Goal: Task Accomplishment & Management: Use online tool/utility

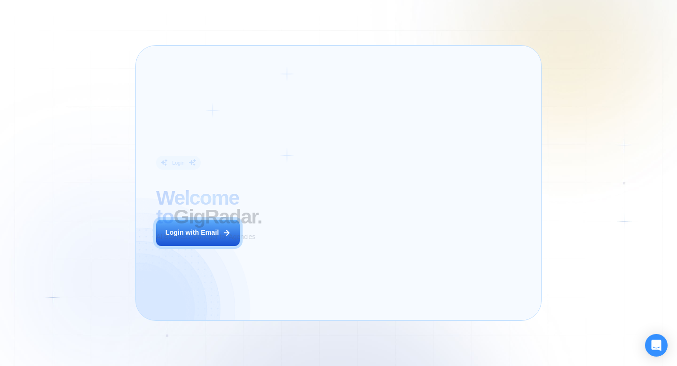
click at [293, 242] on div "Login ‍ Welcome to GigRadar. AI Business Manager for Agencies Login with Email" at bounding box center [233, 183] width 174 height 254
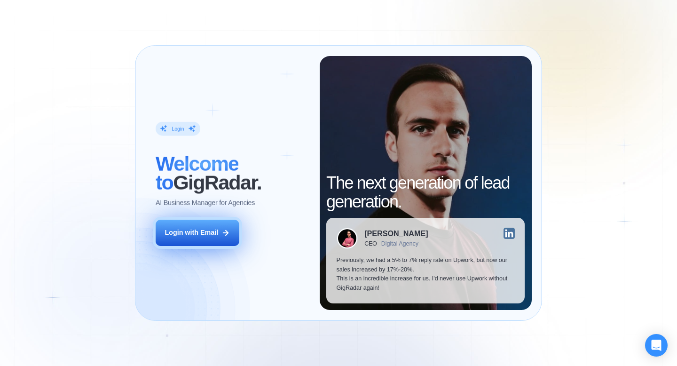
click at [208, 235] on div "Login with Email" at bounding box center [192, 232] width 54 height 9
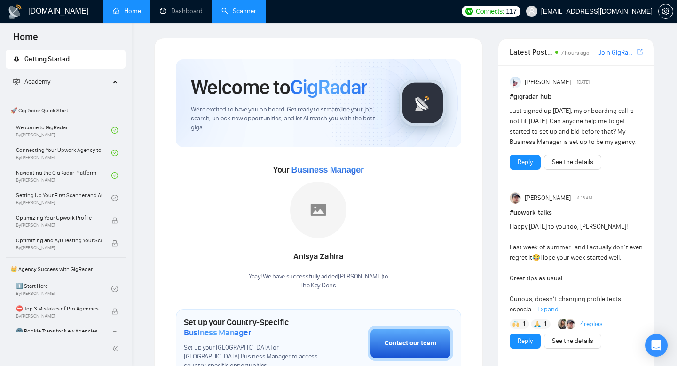
click at [238, 12] on link "Scanner" at bounding box center [239, 11] width 35 height 8
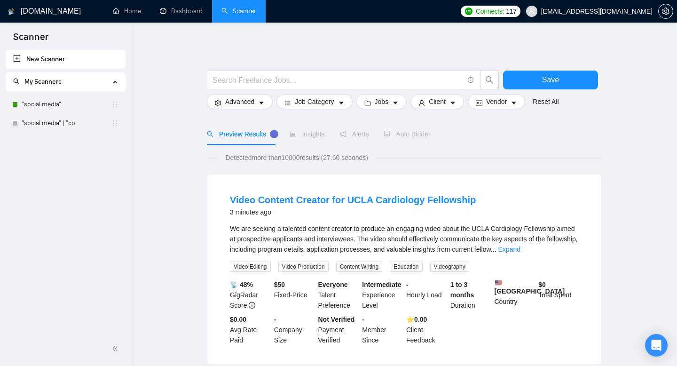
click at [418, 135] on span "Auto Bidder" at bounding box center [407, 134] width 47 height 8
click at [402, 131] on span "Auto Bidder" at bounding box center [407, 134] width 47 height 8
click at [69, 99] on link ""social media"" at bounding box center [67, 104] width 90 height 19
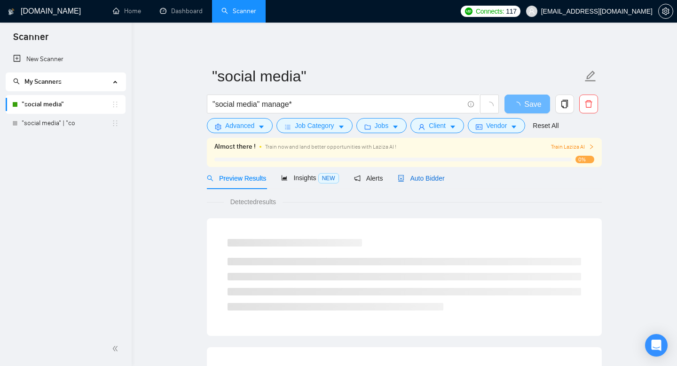
click at [410, 179] on span "Auto Bidder" at bounding box center [421, 178] width 47 height 8
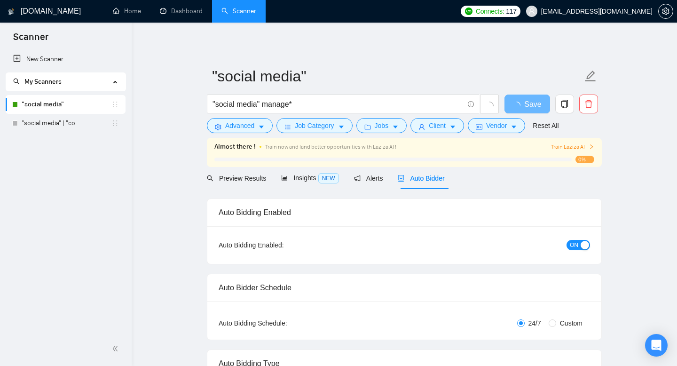
checkbox input "true"
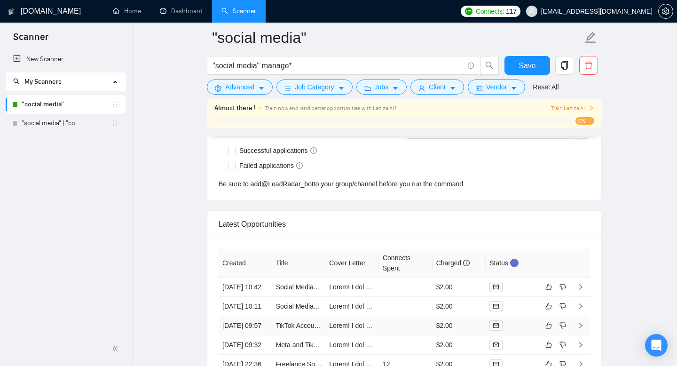
scroll to position [2407, 0]
